Goal: Task Accomplishment & Management: Use online tool/utility

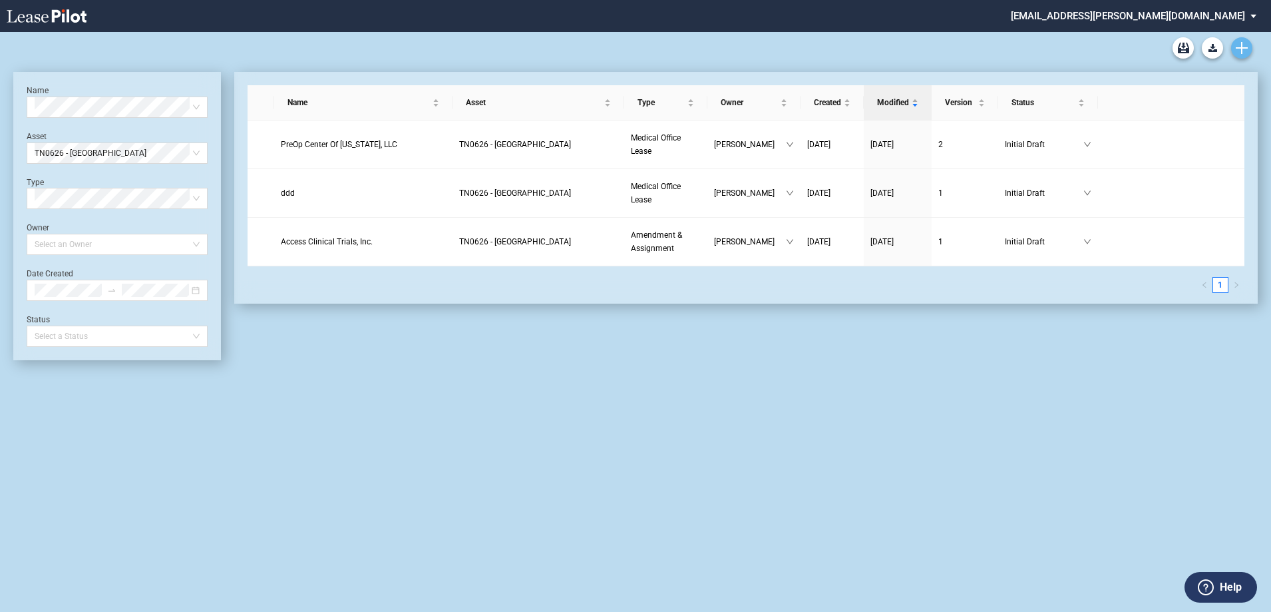
click at [1239, 43] on icon "Create new document" at bounding box center [1242, 48] width 12 height 12
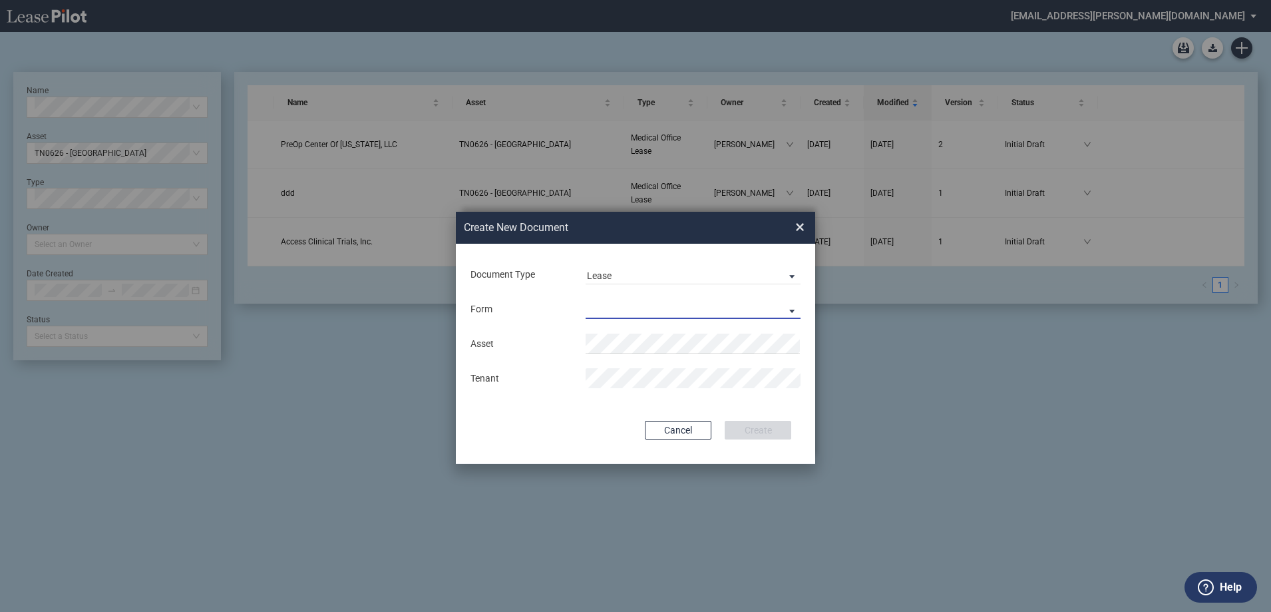
click at [636, 305] on md-select "Medical Office Lease Scottsdale Lease Louisville Lease 1370 Medical Place Lease…" at bounding box center [693, 309] width 215 height 20
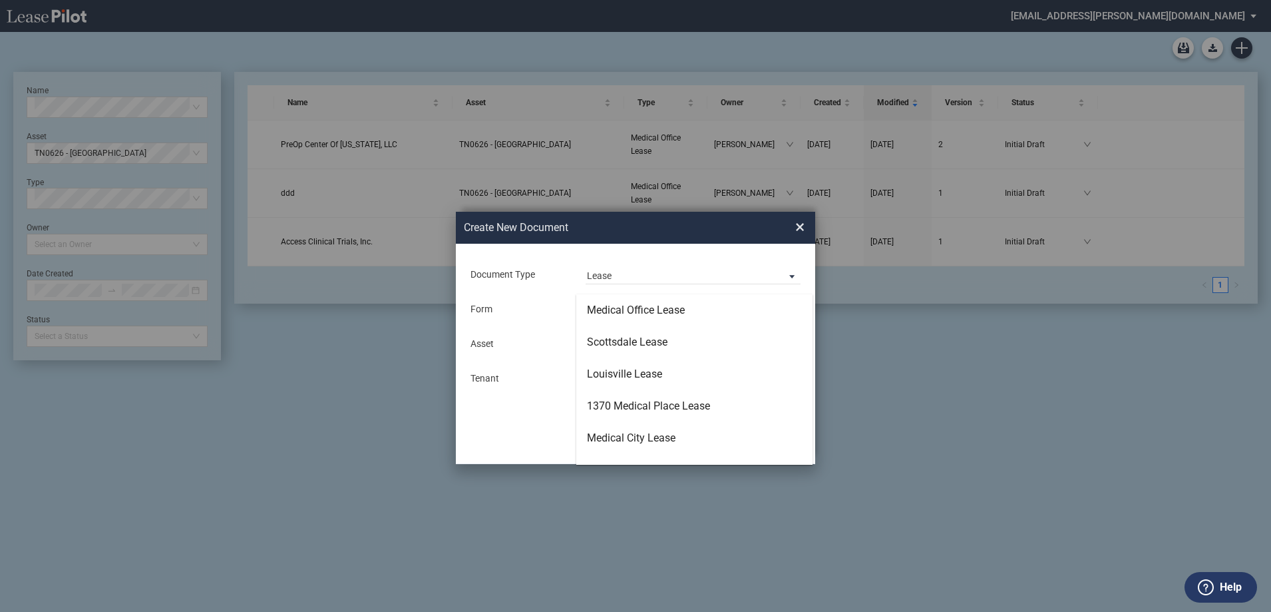
click at [636, 305] on div "Medical Office Lease" at bounding box center [636, 310] width 98 height 15
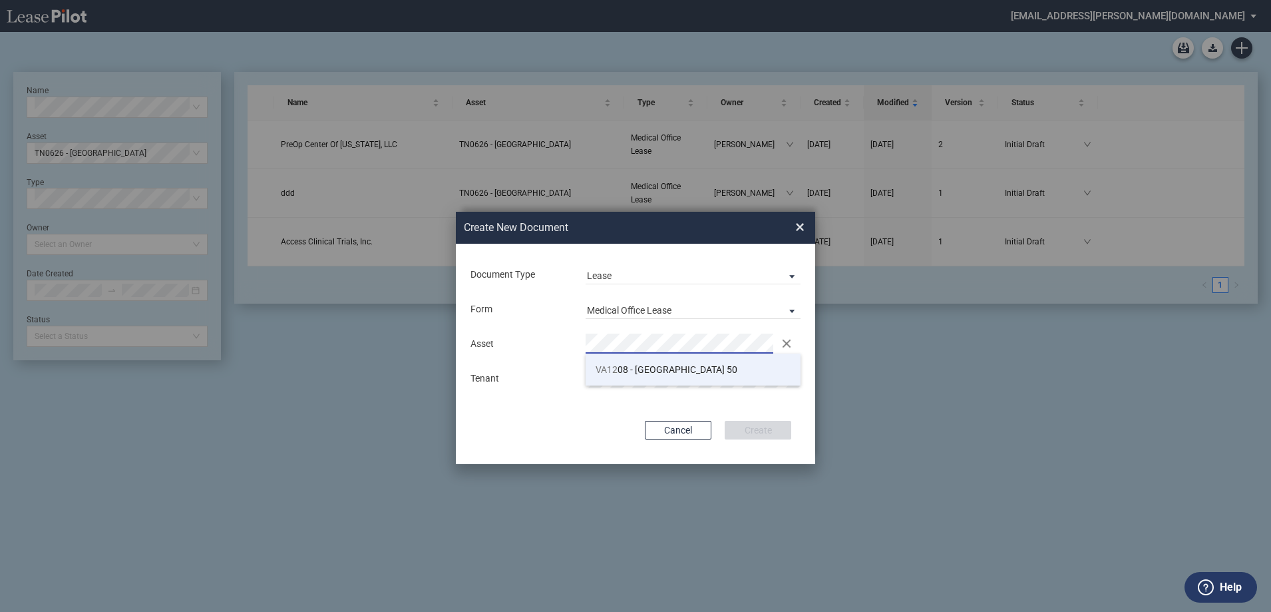
click at [661, 374] on span "VA12 08 - Yorktown 50" at bounding box center [667, 369] width 142 height 11
click at [751, 430] on button "Create" at bounding box center [758, 430] width 67 height 19
